Goal: Task Accomplishment & Management: Manage account settings

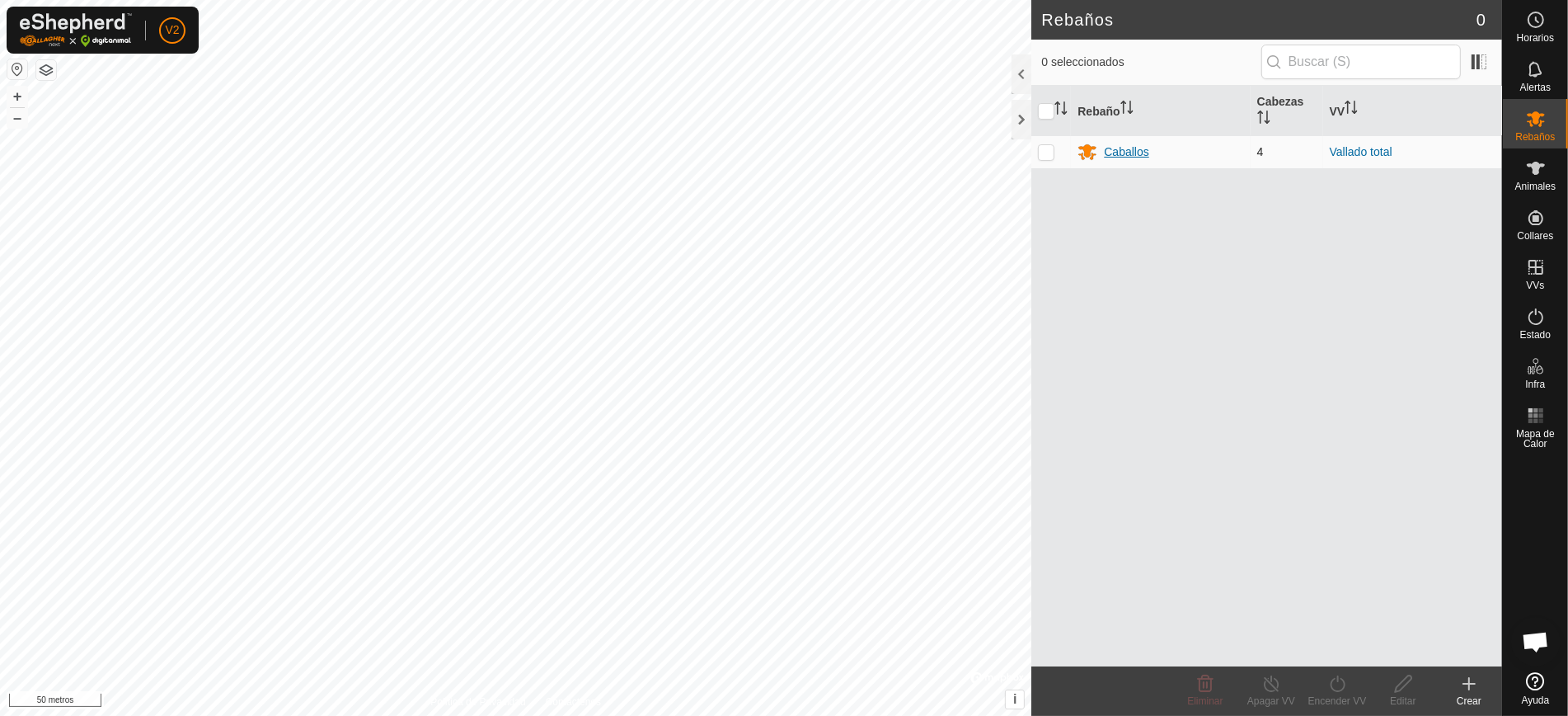
click at [1112, 151] on font "Caballos" at bounding box center [1126, 152] width 45 height 13
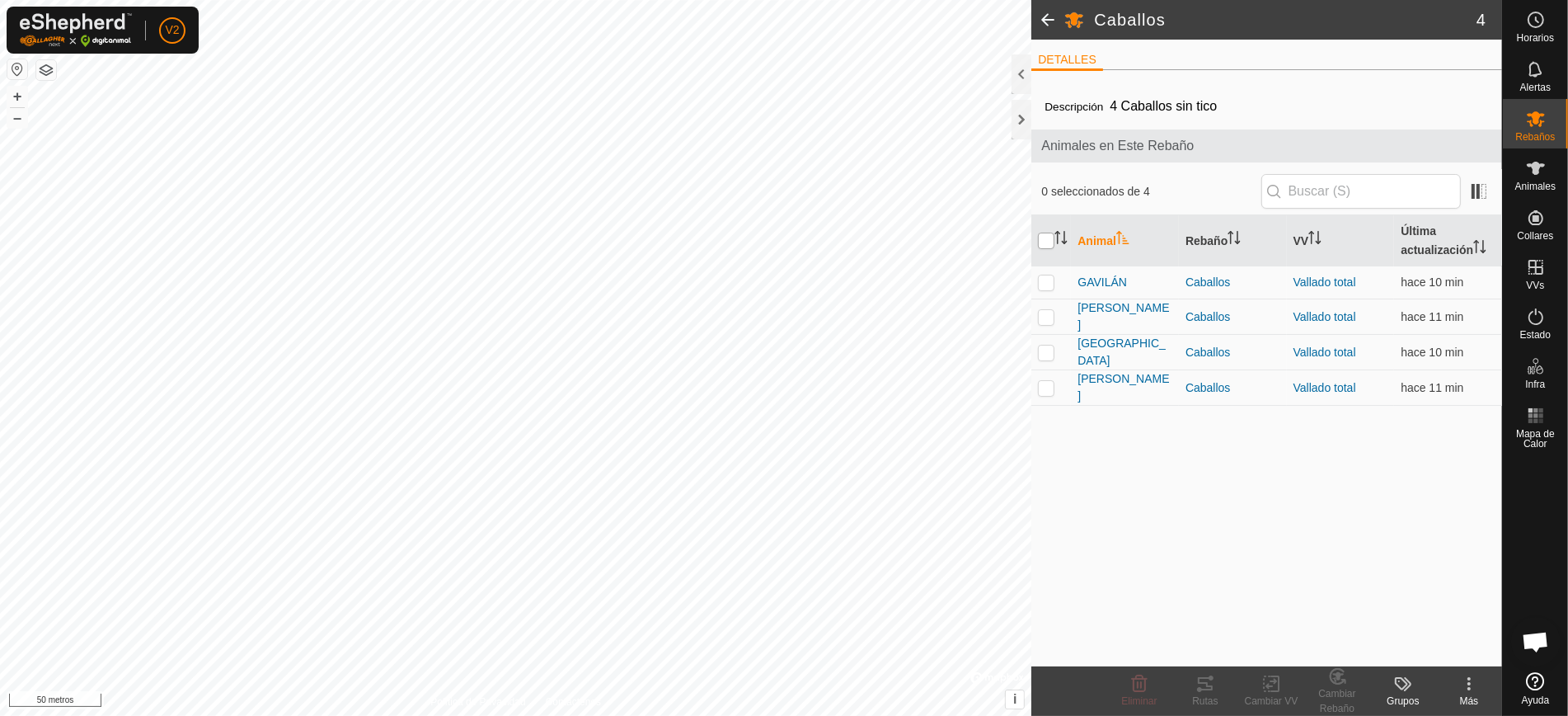
click at [1045, 241] on input "checkbox" at bounding box center [1045, 241] width 17 height 17
checkbox input "true"
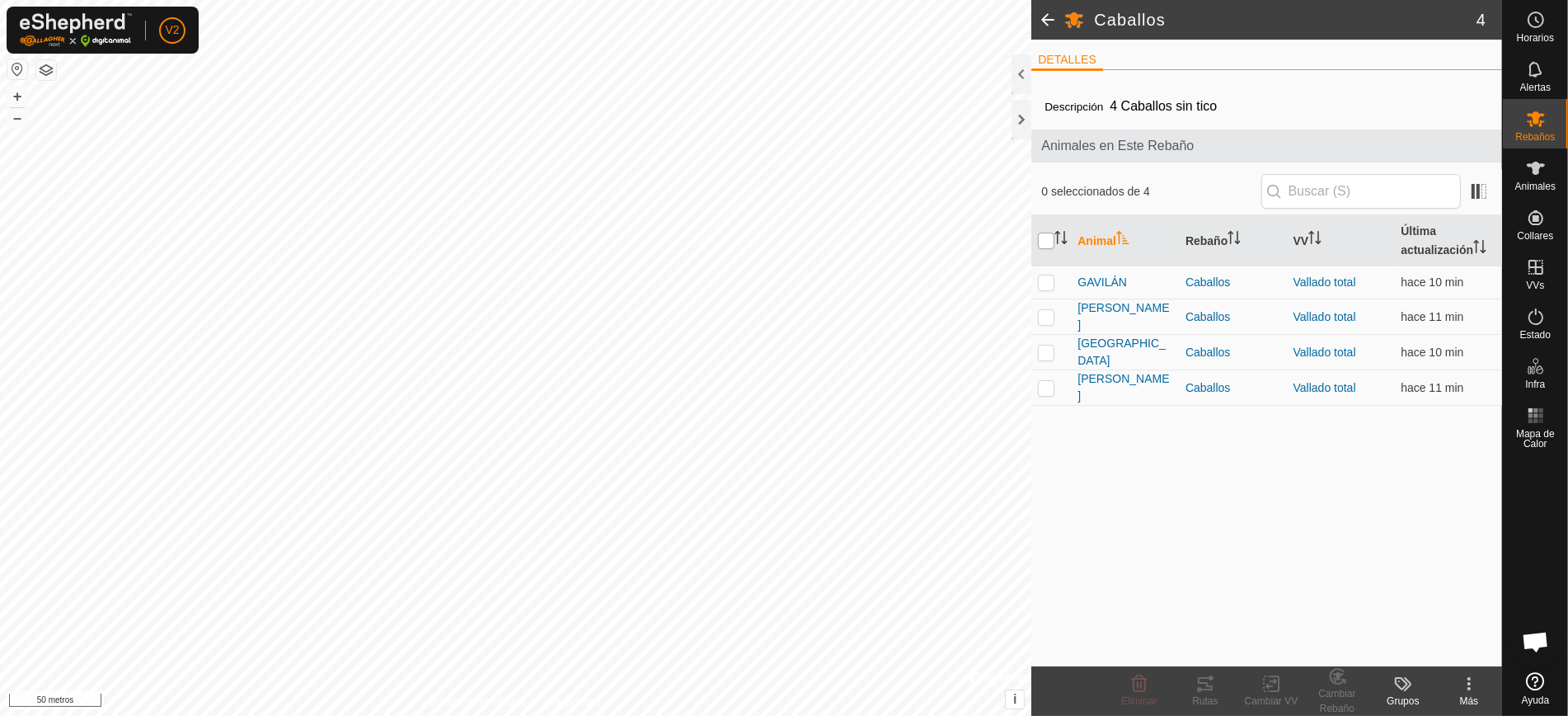
checkbox input "true"
click at [1203, 695] on font "Rutas" at bounding box center [1205, 701] width 26 height 12
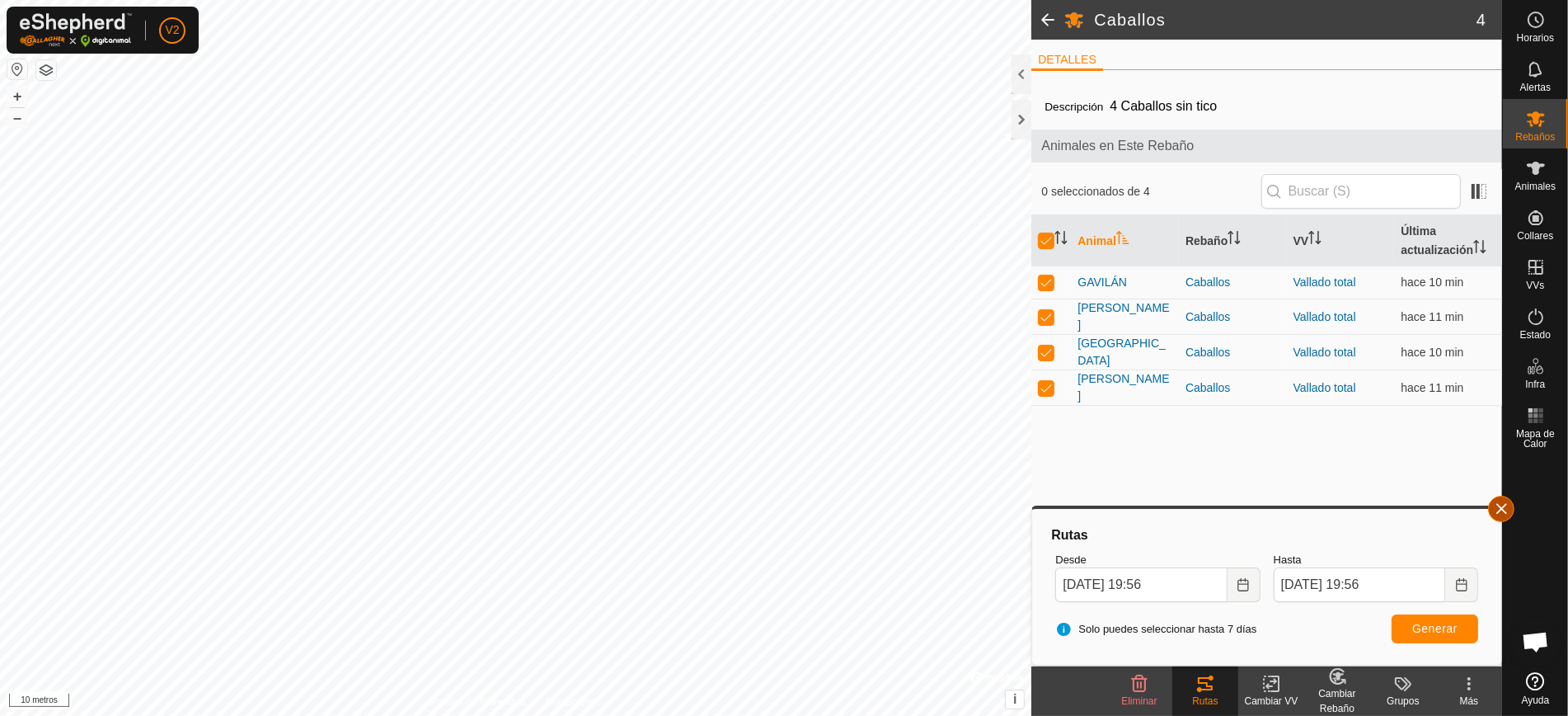
click at [1495, 514] on button "button" at bounding box center [1501, 508] width 27 height 27
